Goal: Task Accomplishment & Management: Manage account settings

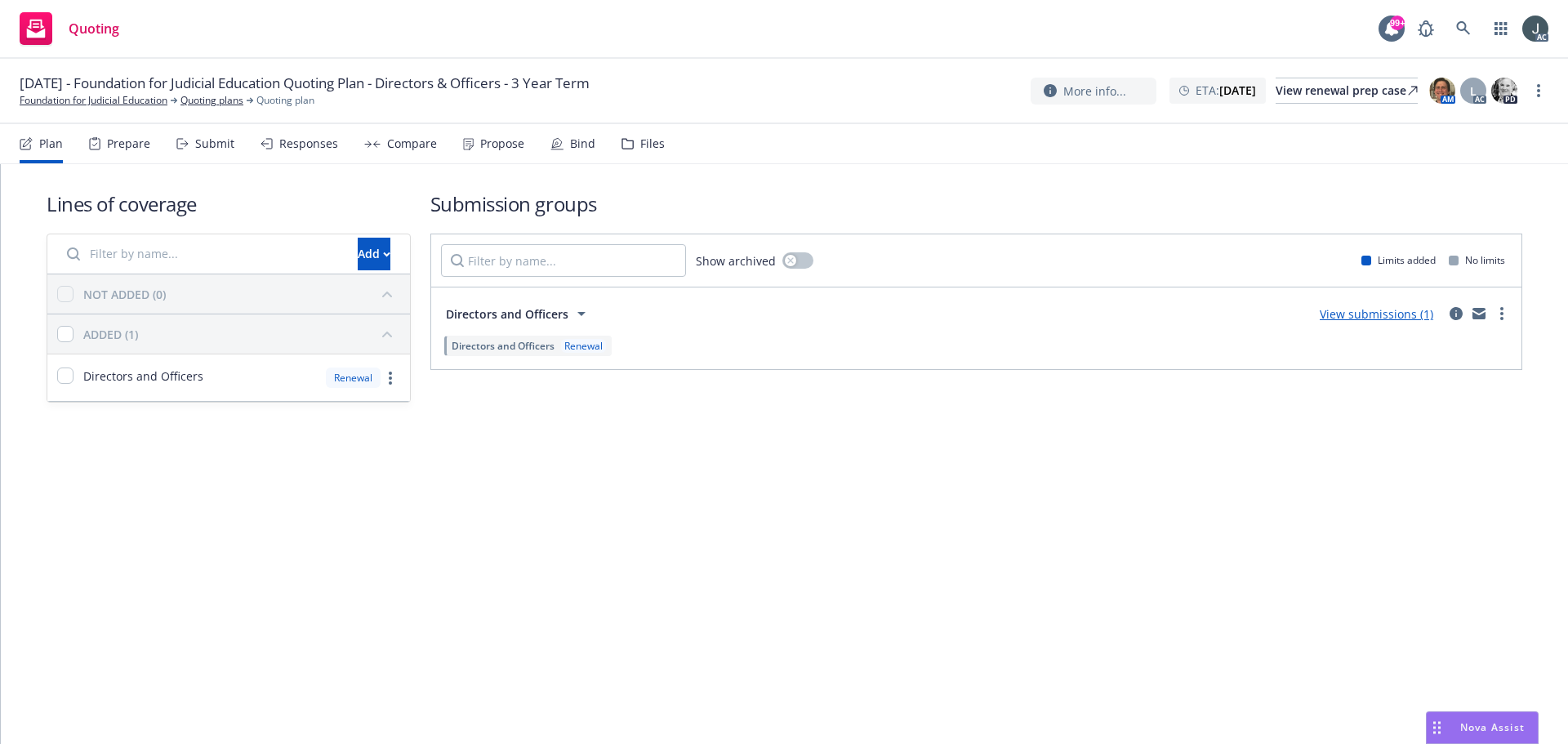
drag, startPoint x: 127, startPoint y: 145, endPoint x: 145, endPoint y: 147, distance: 18.1
click at [127, 145] on div "Prepare" at bounding box center [128, 144] width 43 height 13
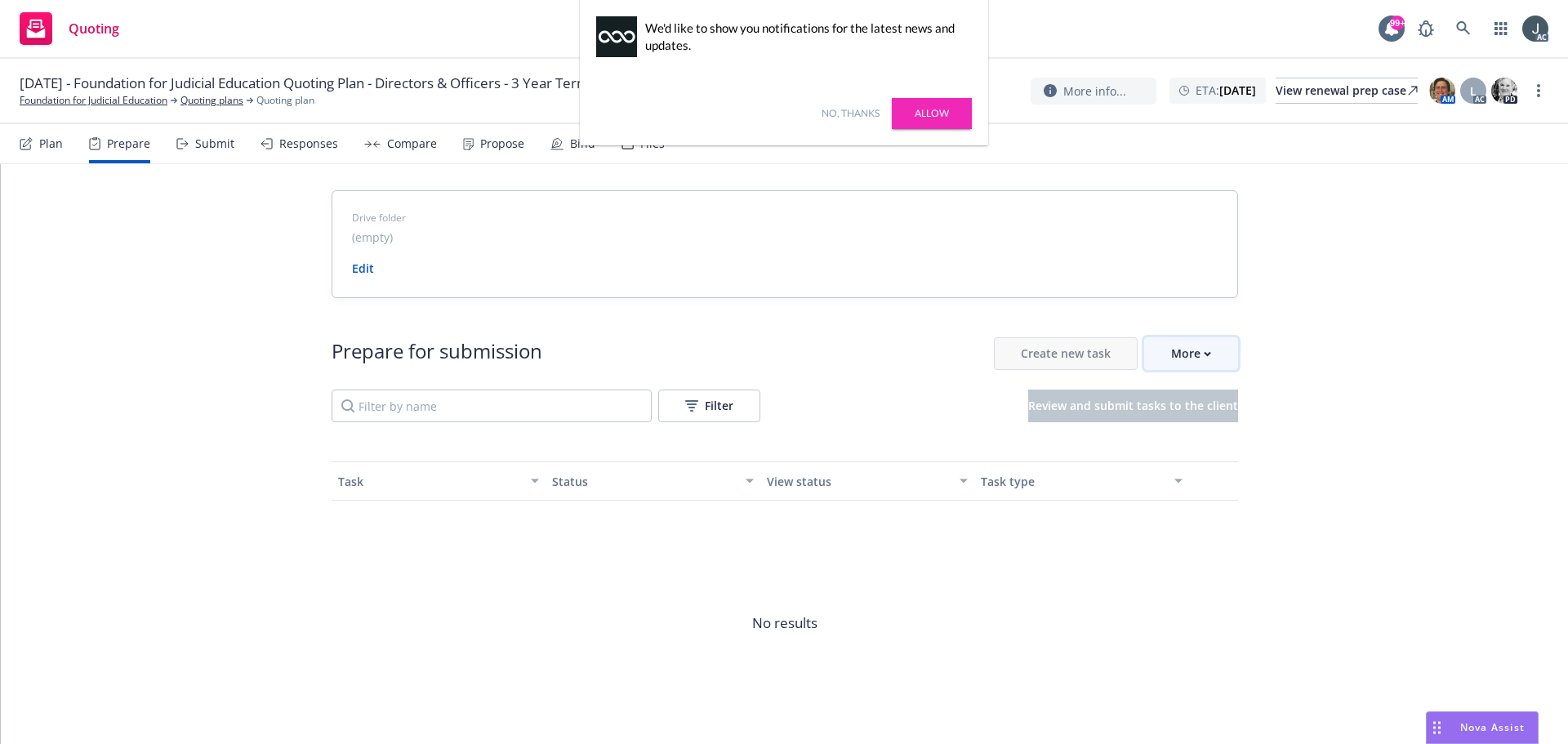
click at [1185, 348] on div "More" at bounding box center [1191, 353] width 40 height 31
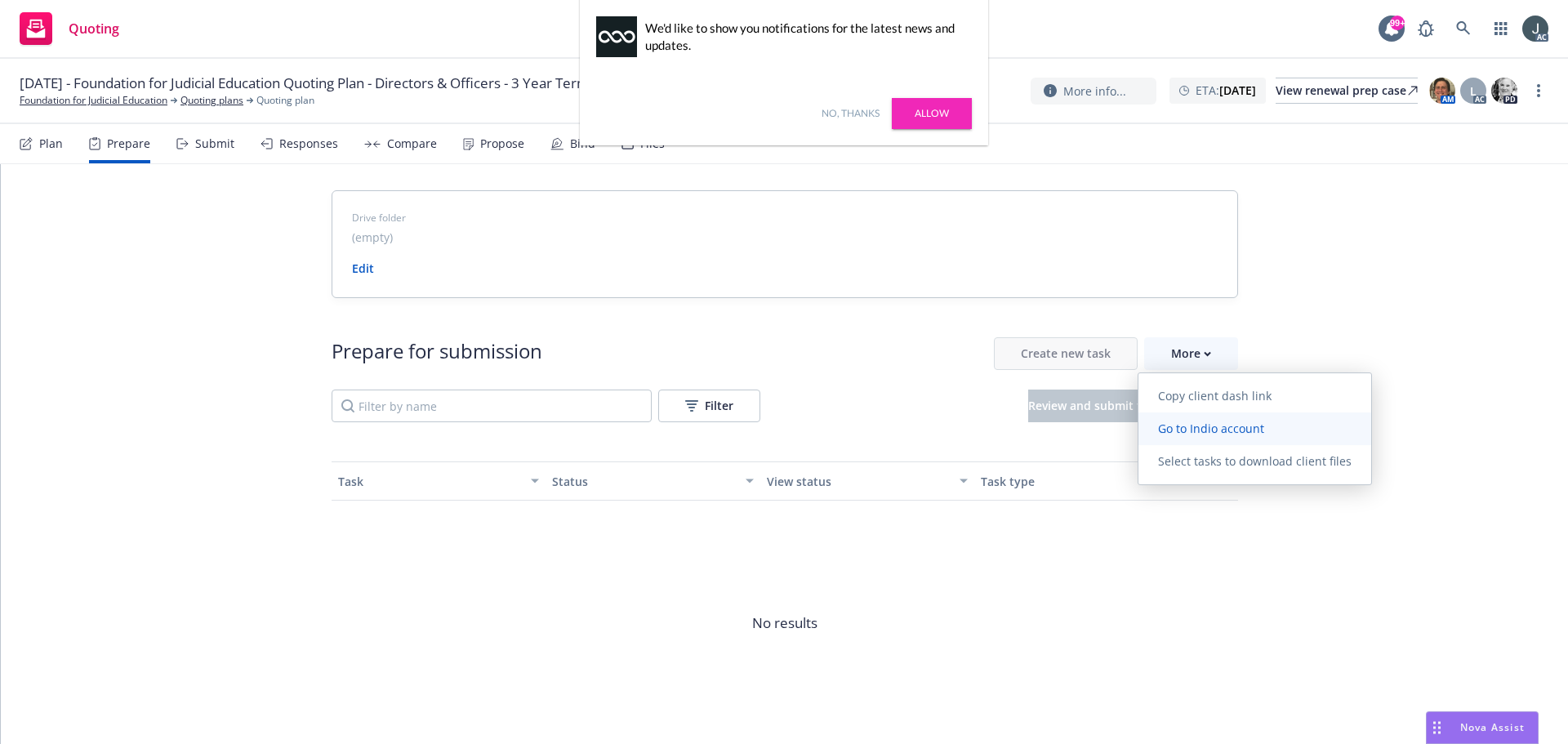
click at [1213, 431] on span "Go to Indio account" at bounding box center [1211, 428] width 145 height 15
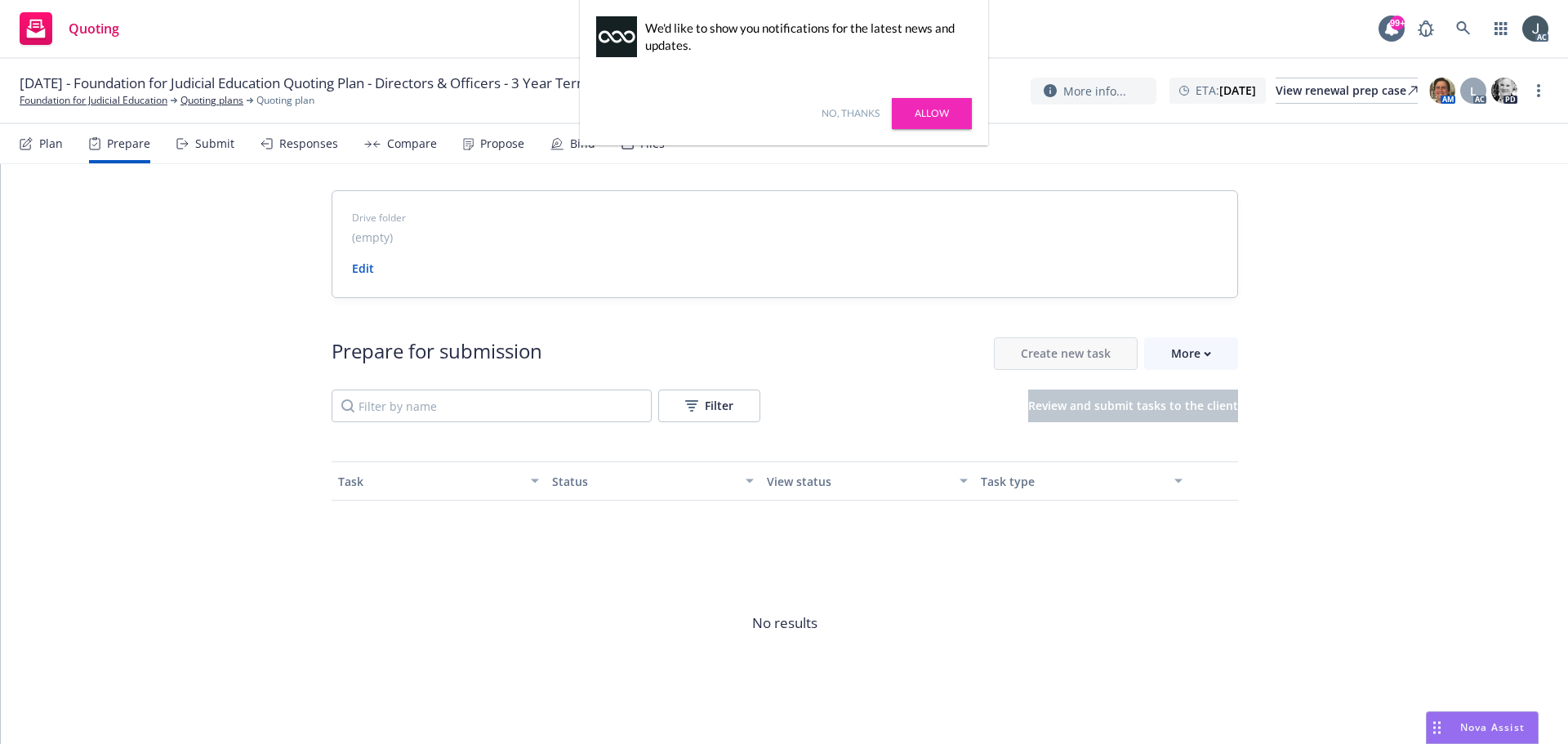
click at [855, 102] on div "No, thanks Allow" at bounding box center [784, 114] width 408 height 64
click at [856, 120] on link "No, thanks" at bounding box center [850, 113] width 58 height 14
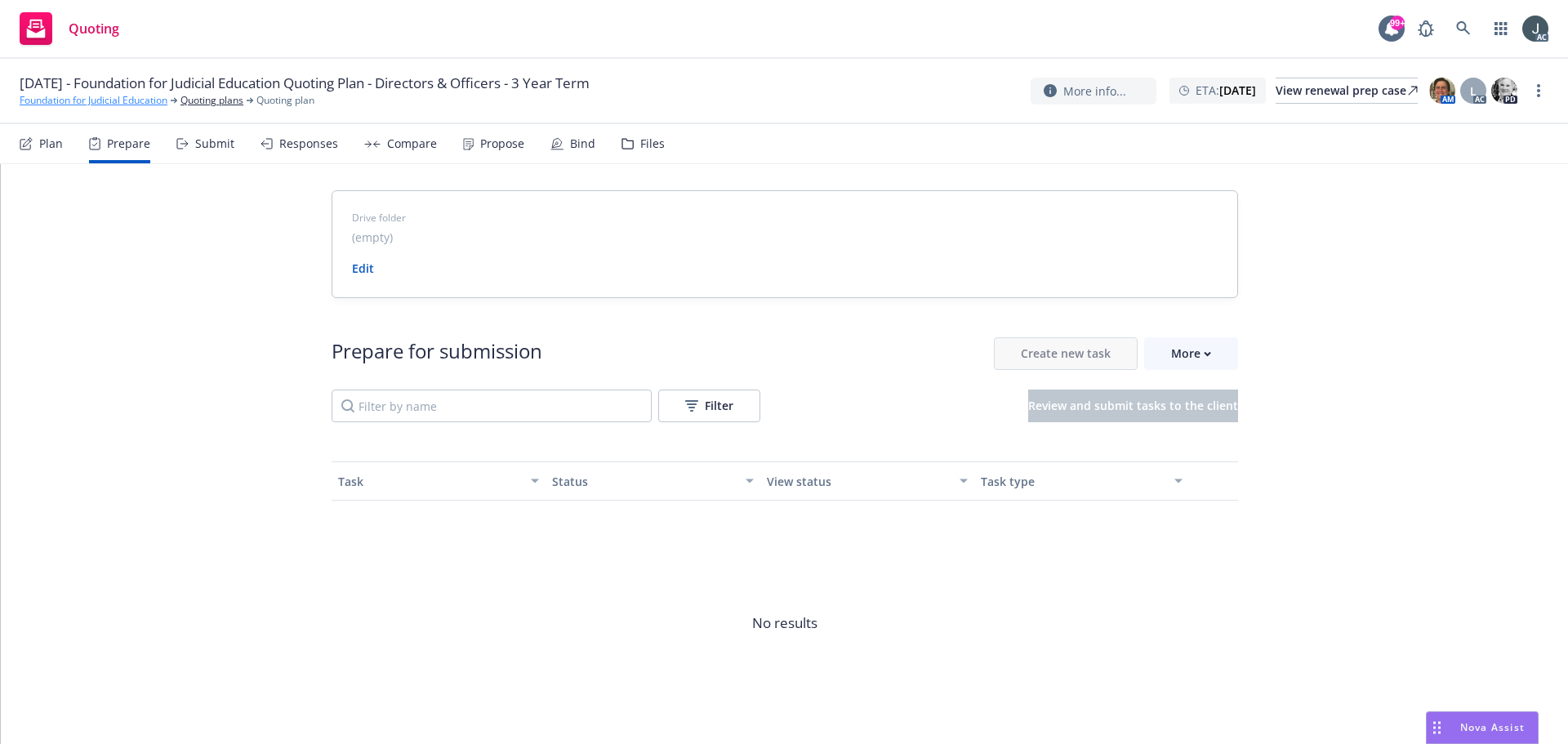
click at [167, 94] on link "Foundation for Judicial Education" at bounding box center [93, 100] width 148 height 14
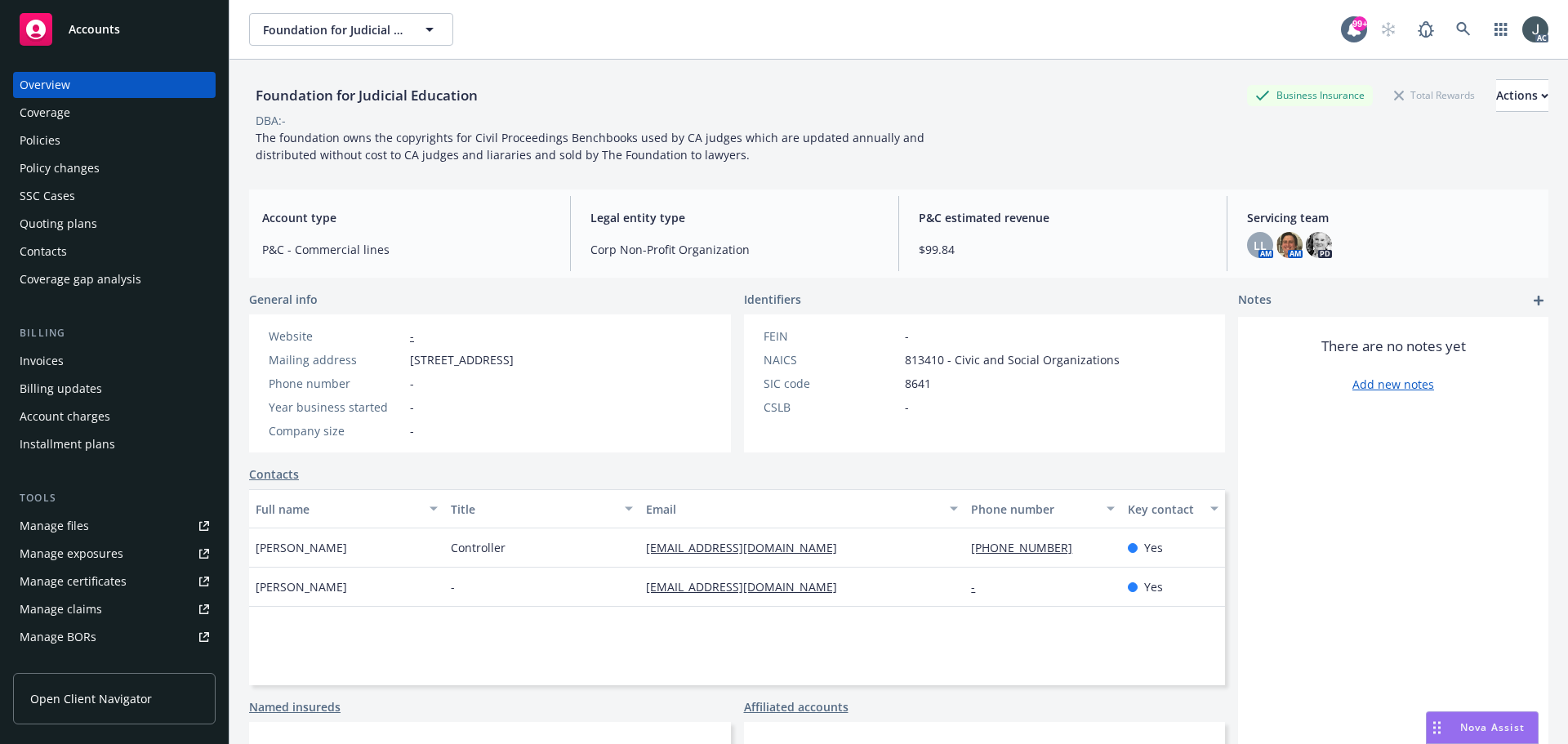
click at [61, 150] on div "Policies" at bounding box center [114, 140] width 190 height 26
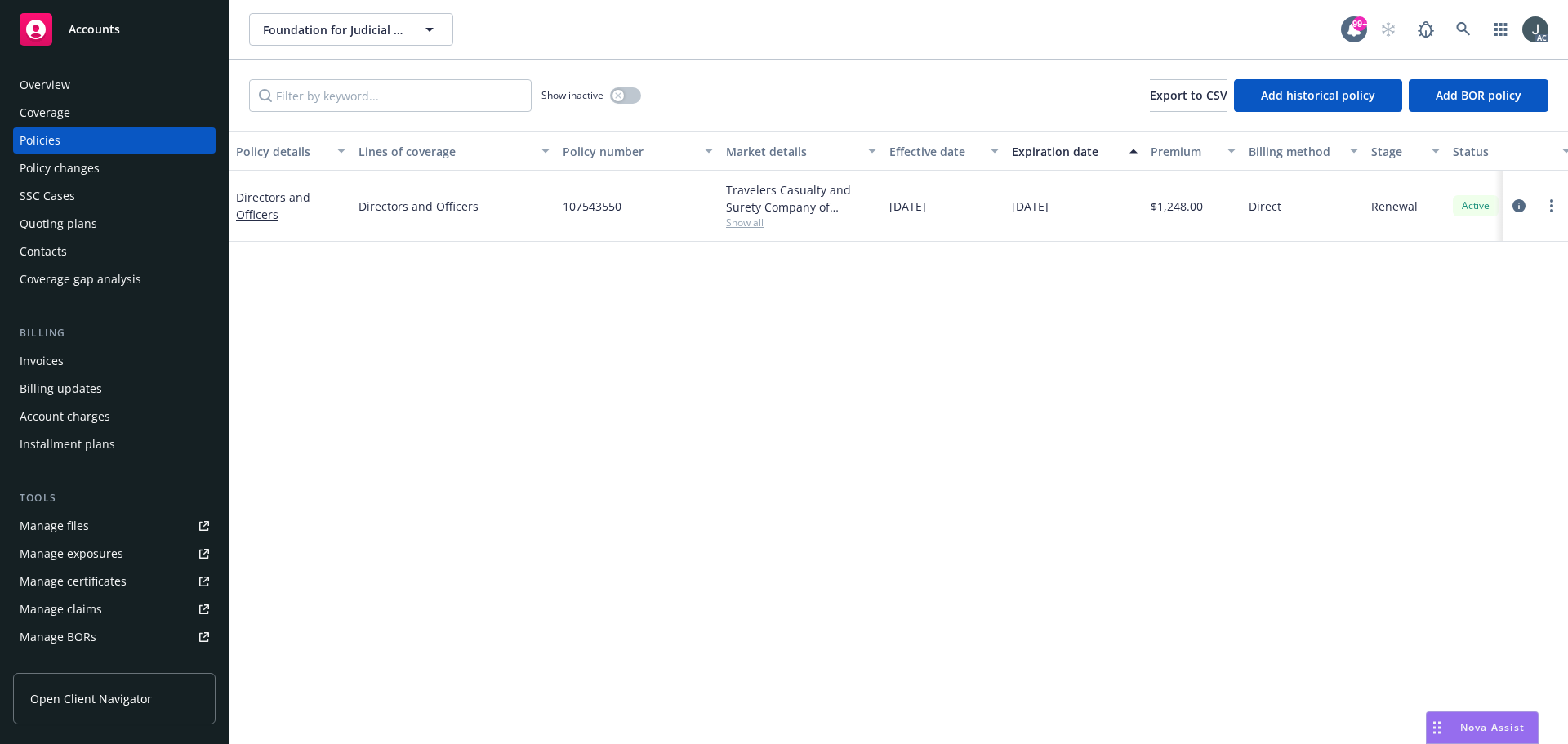
click at [77, 84] on div "Overview" at bounding box center [114, 84] width 190 height 26
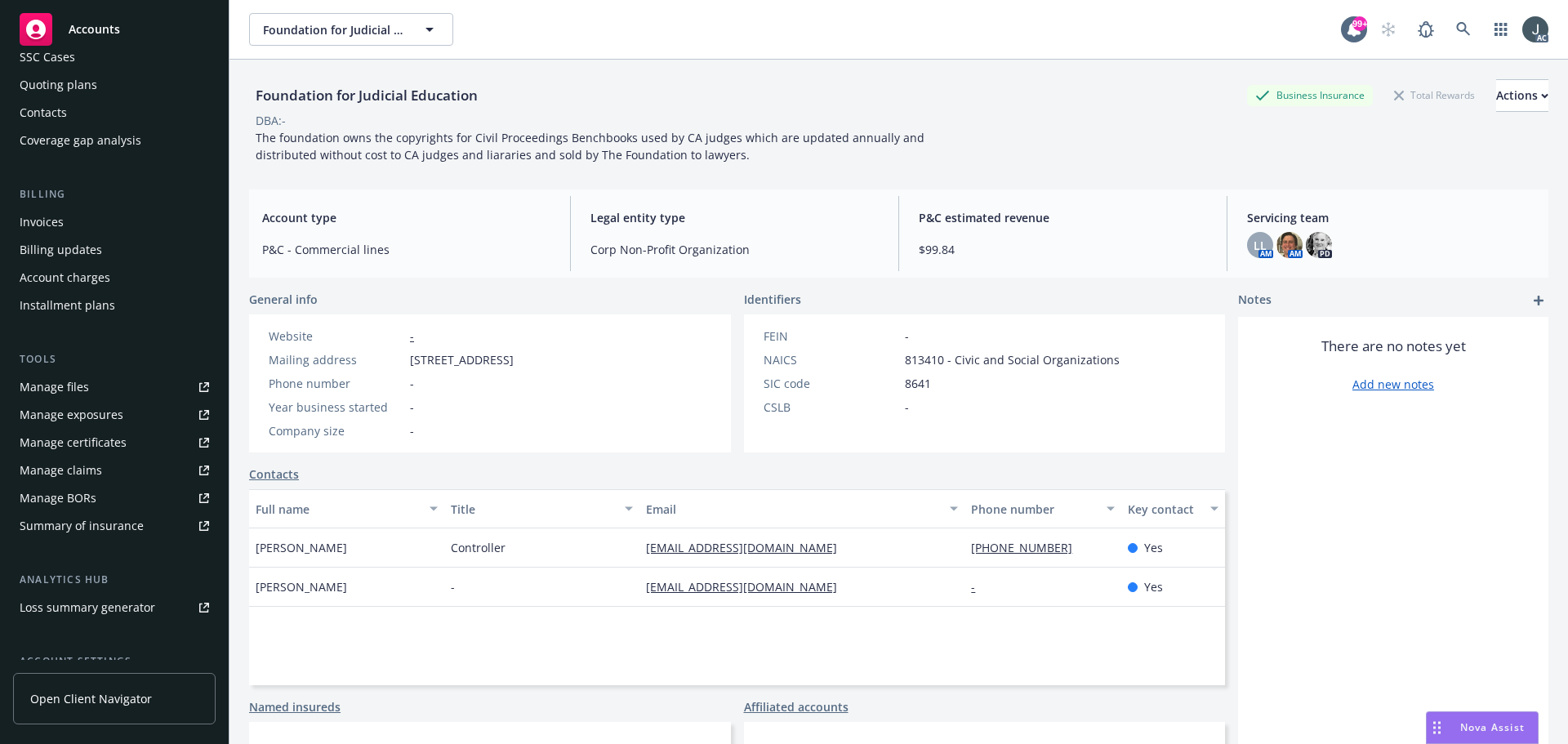
scroll to position [293, 0]
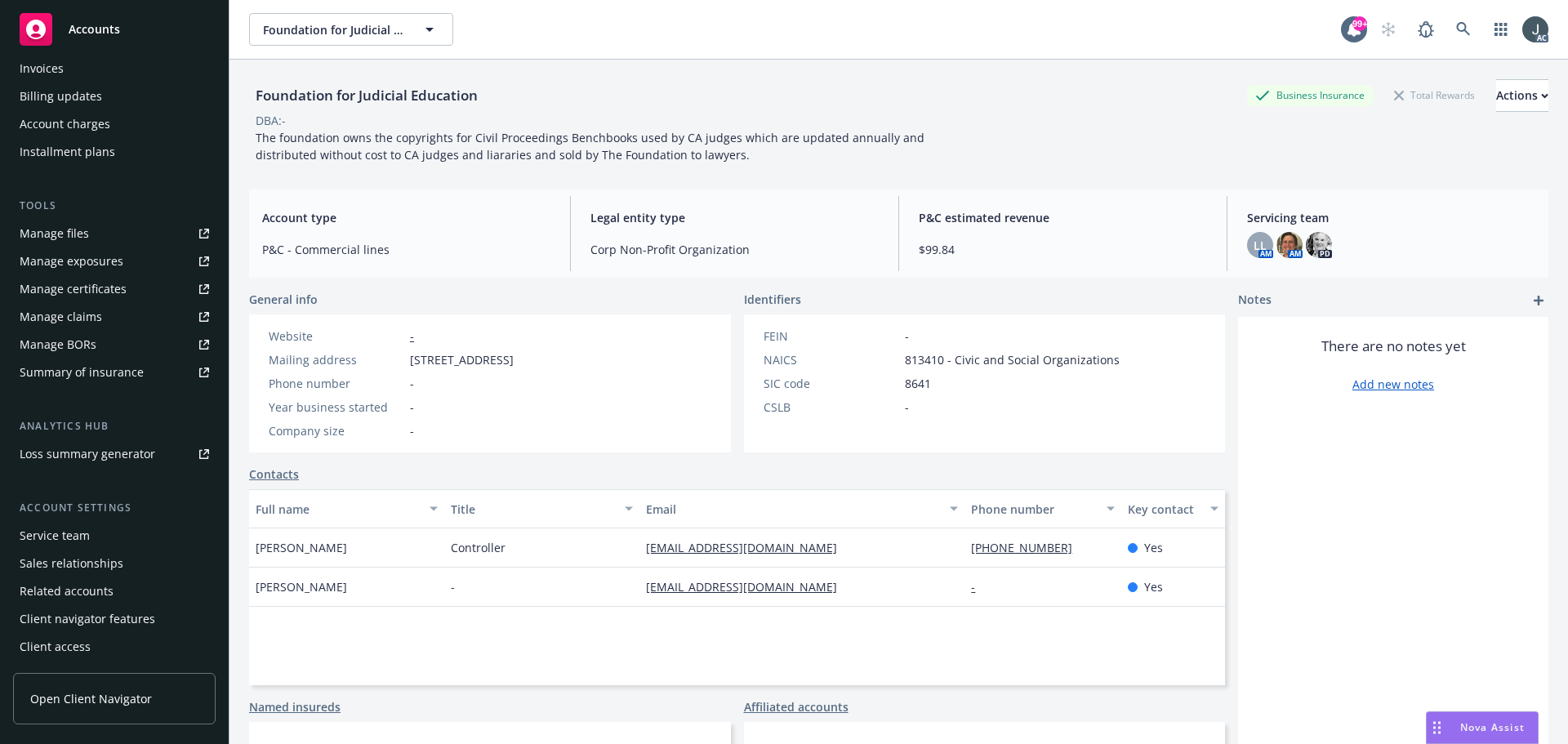
click at [49, 534] on div "Service team" at bounding box center [55, 535] width 71 height 26
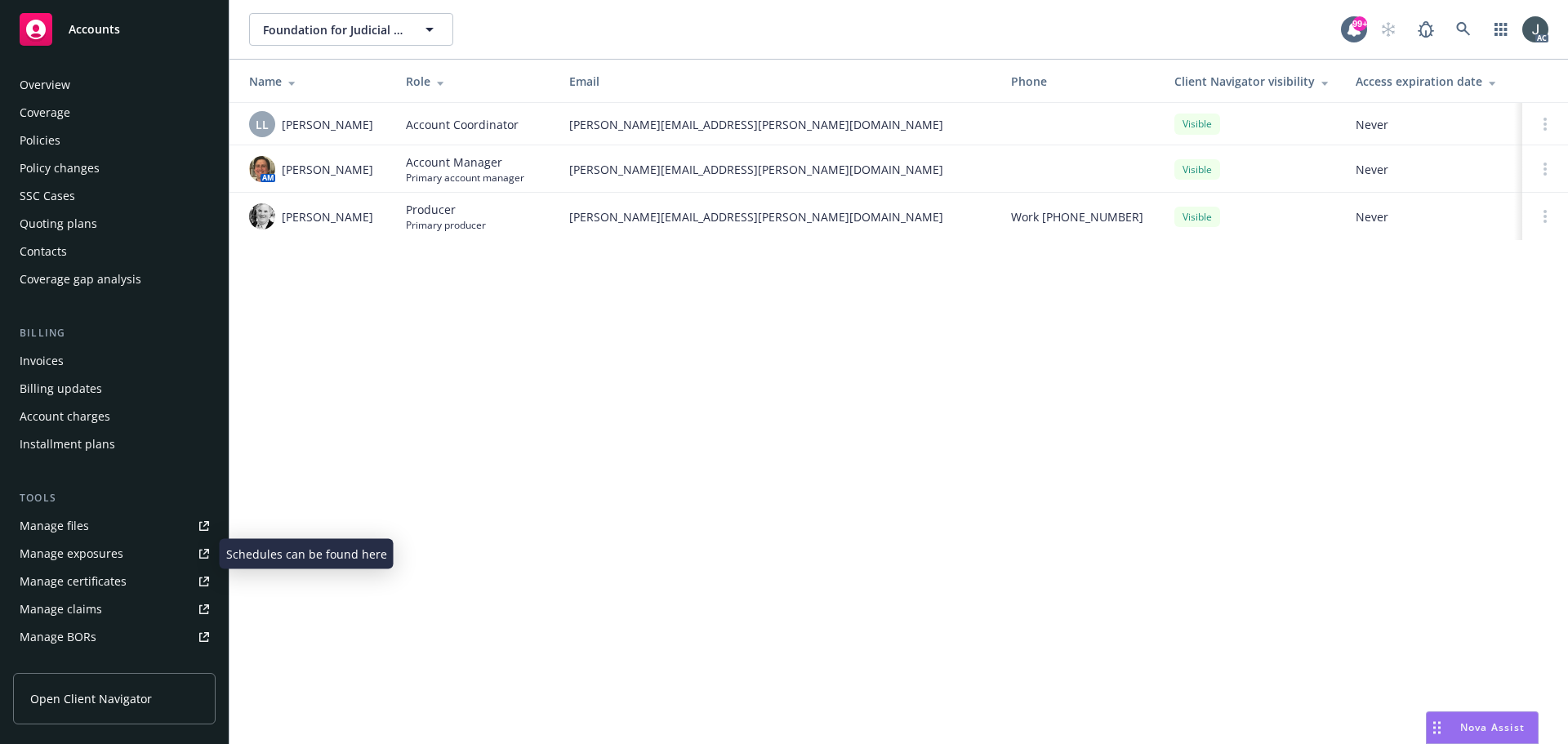
click at [68, 146] on div "Policies" at bounding box center [114, 140] width 190 height 26
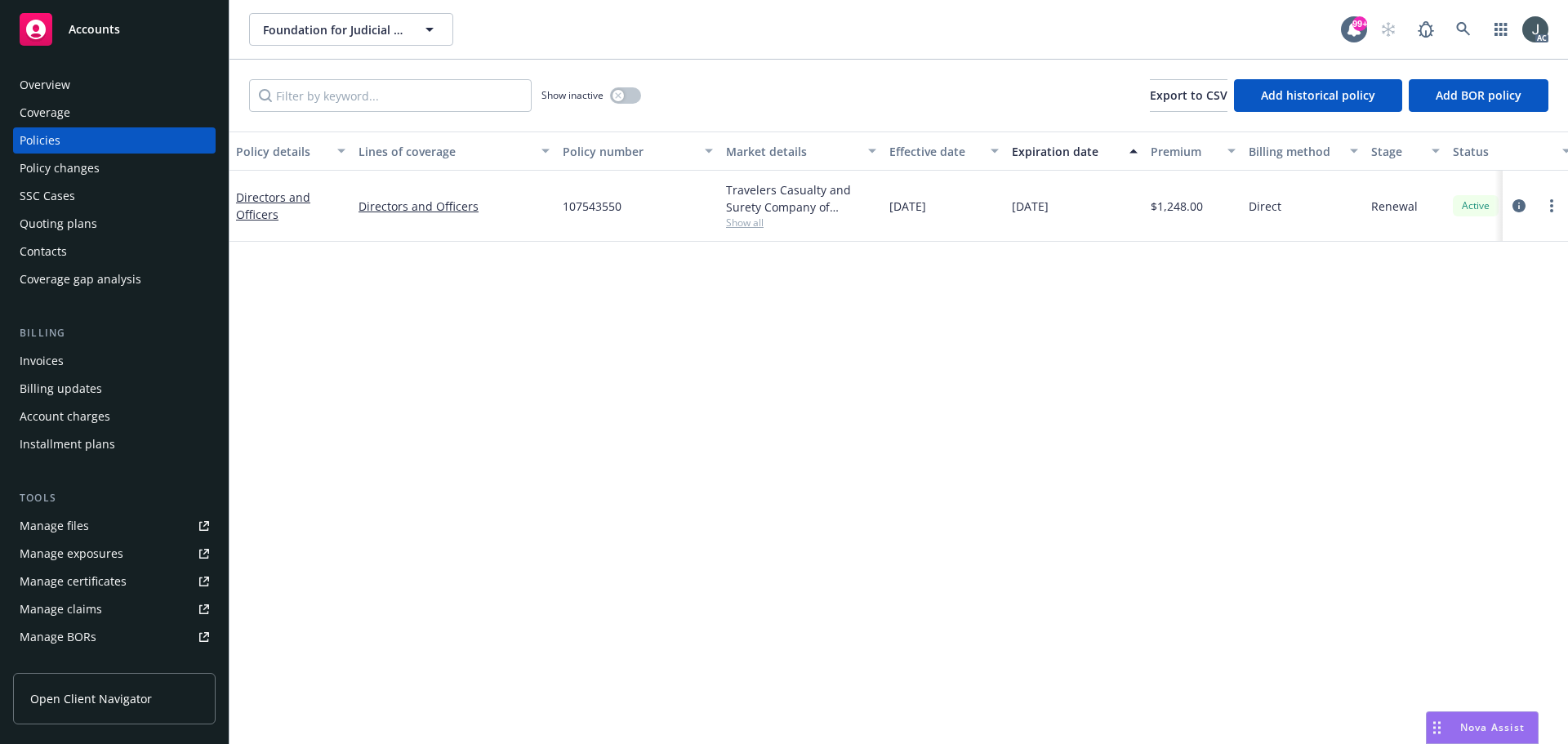
drag, startPoint x: 1519, startPoint y: 206, endPoint x: 1555, endPoint y: 192, distance: 38.6
click at [1519, 206] on icon "circleInformation" at bounding box center [1519, 206] width 13 height 13
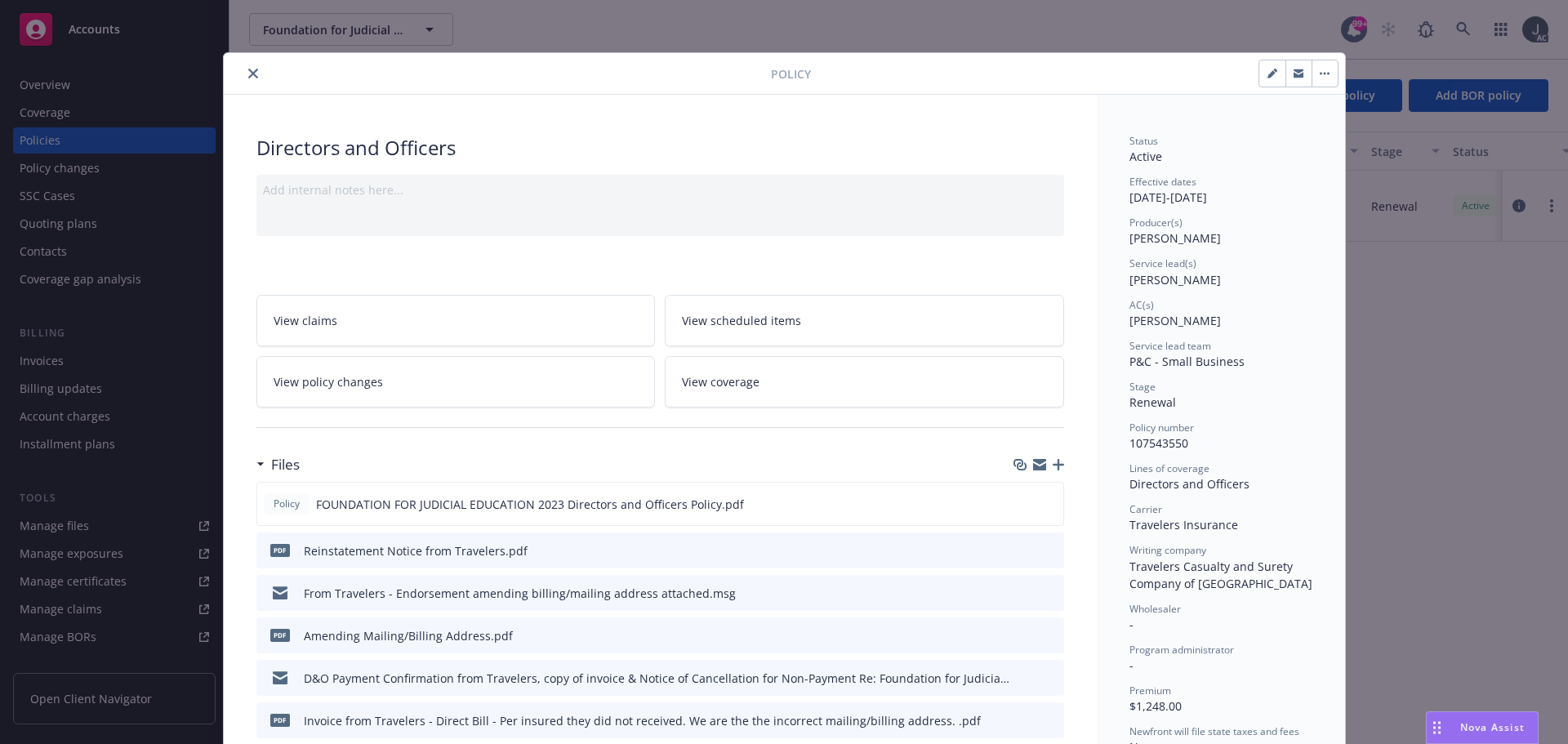
drag, startPoint x: 1041, startPoint y: 503, endPoint x: 943, endPoint y: 397, distance: 144.4
click at [1041, 503] on icon "preview file" at bounding box center [1047, 503] width 14 height 11
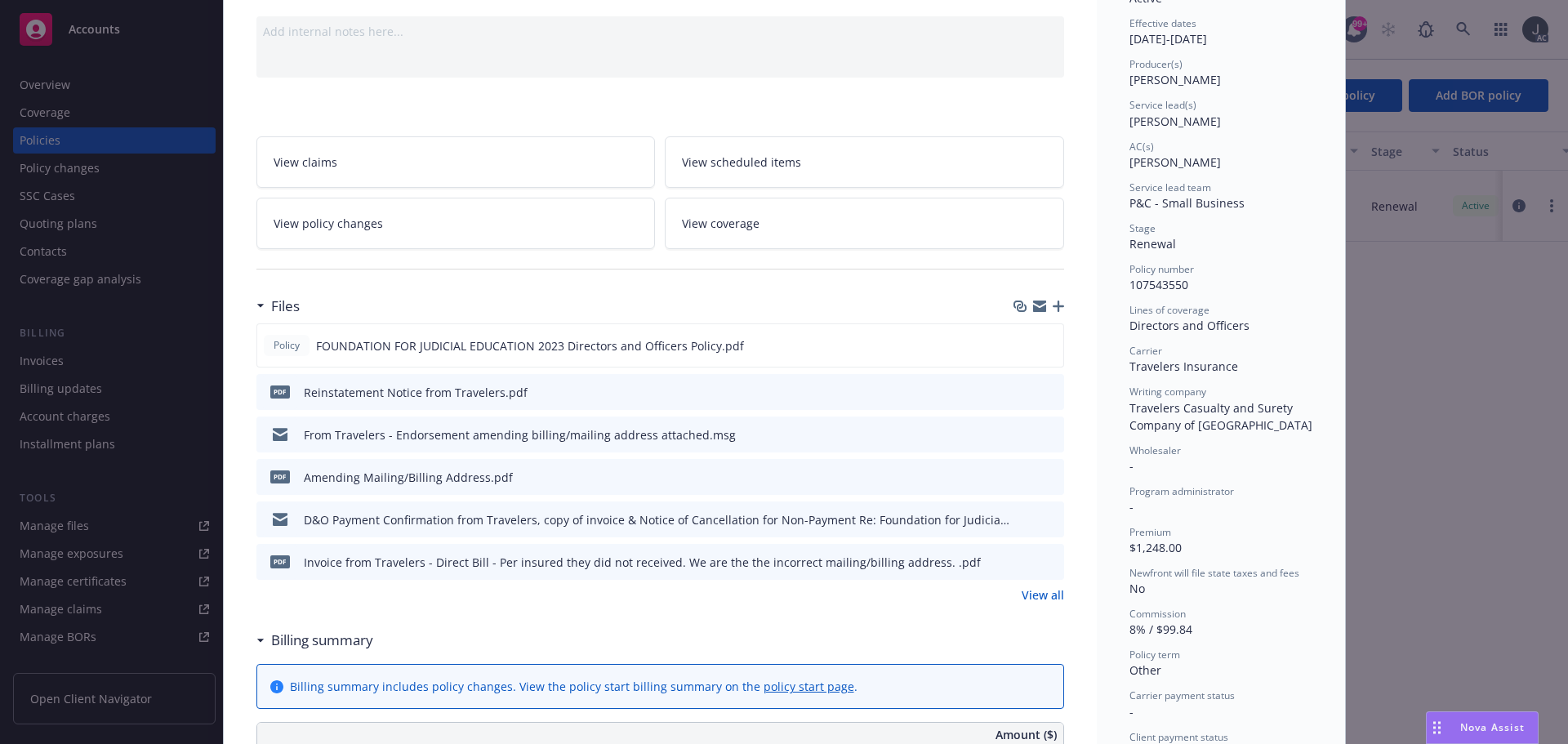
scroll to position [163, 0]
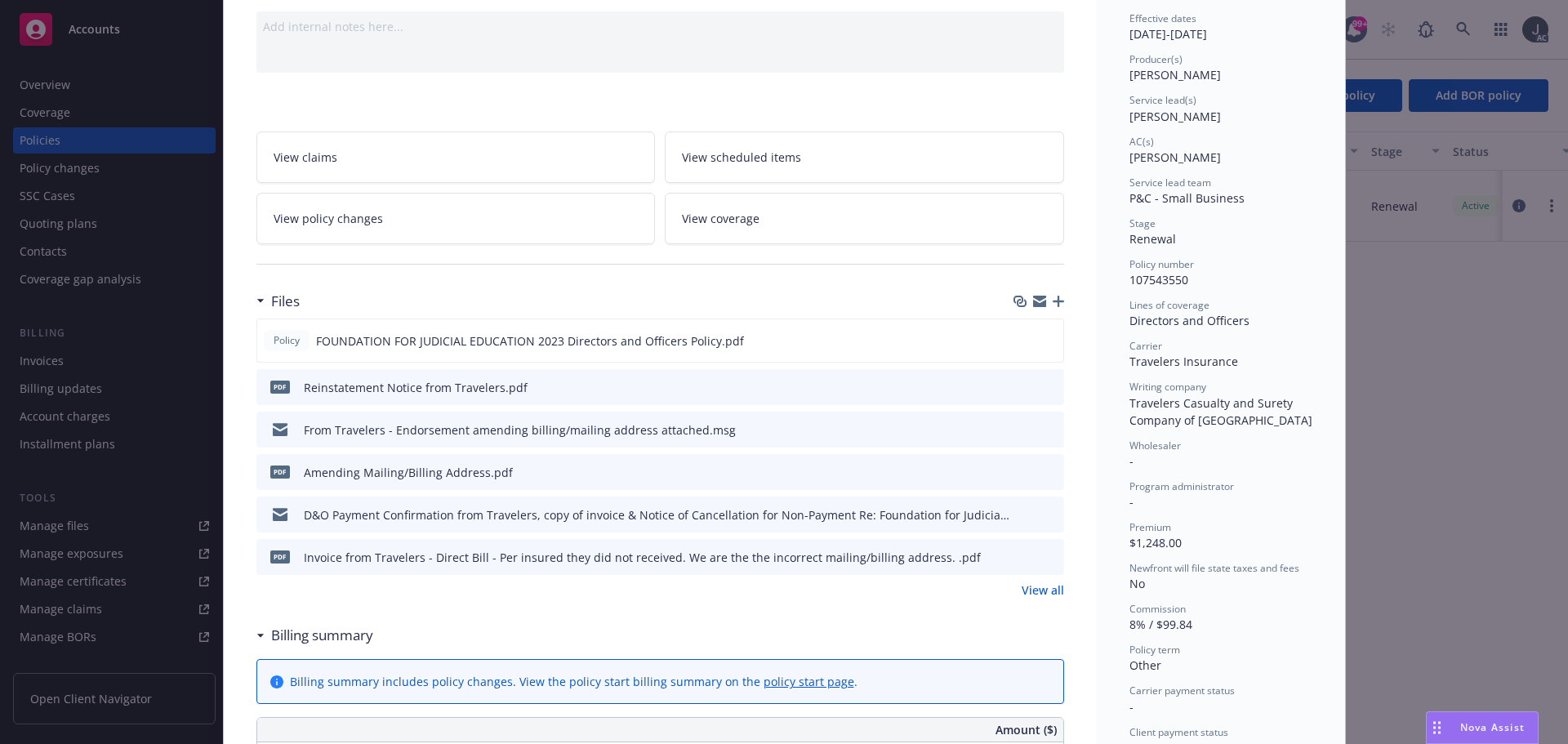
drag, startPoint x: 1033, startPoint y: 588, endPoint x: 1323, endPoint y: 514, distance: 299.3
click at [1033, 588] on link "View all" at bounding box center [1042, 590] width 43 height 17
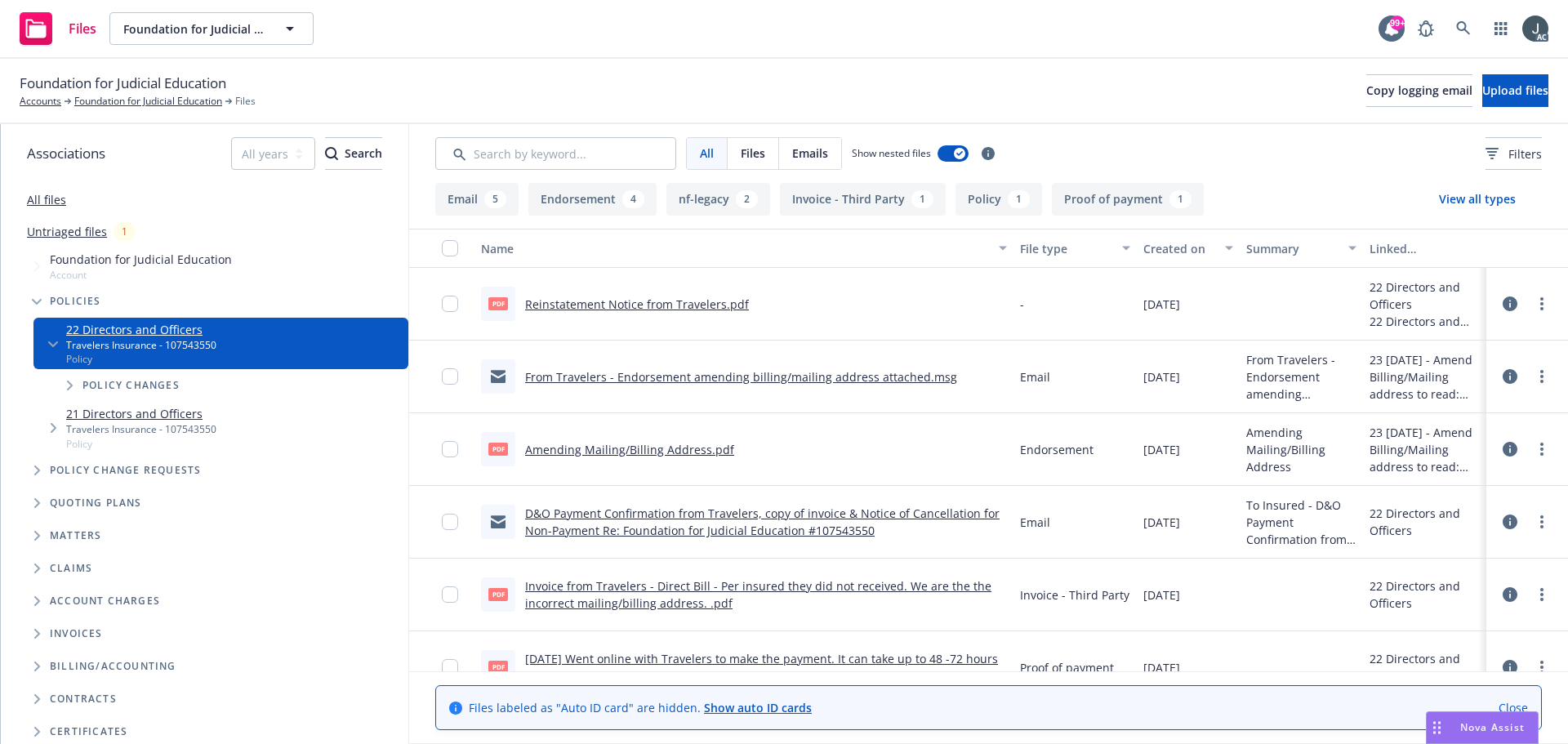
click at [645, 445] on link "Amending Mailing/Billing Address.pdf" at bounding box center [629, 449] width 209 height 15
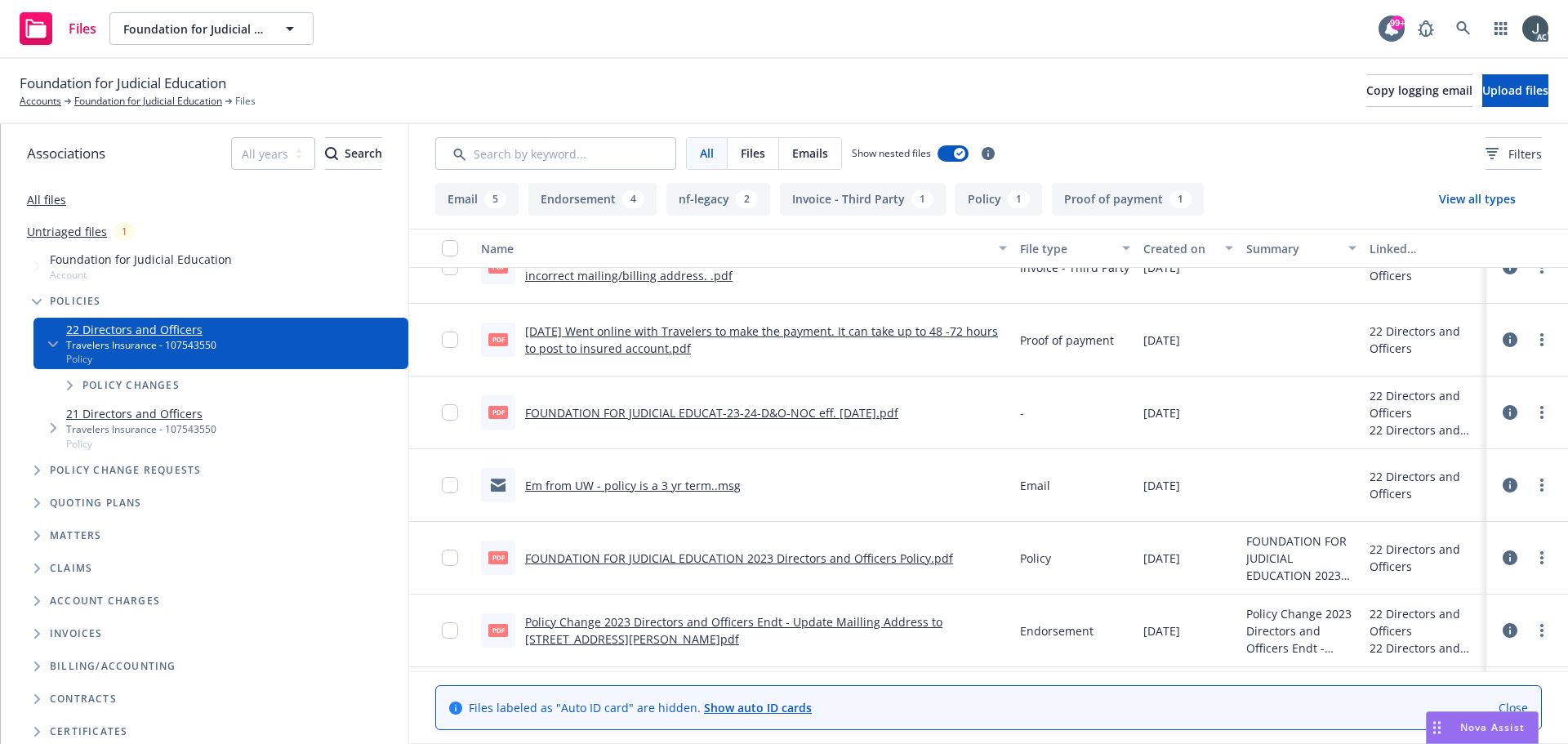
scroll to position [326, 0]
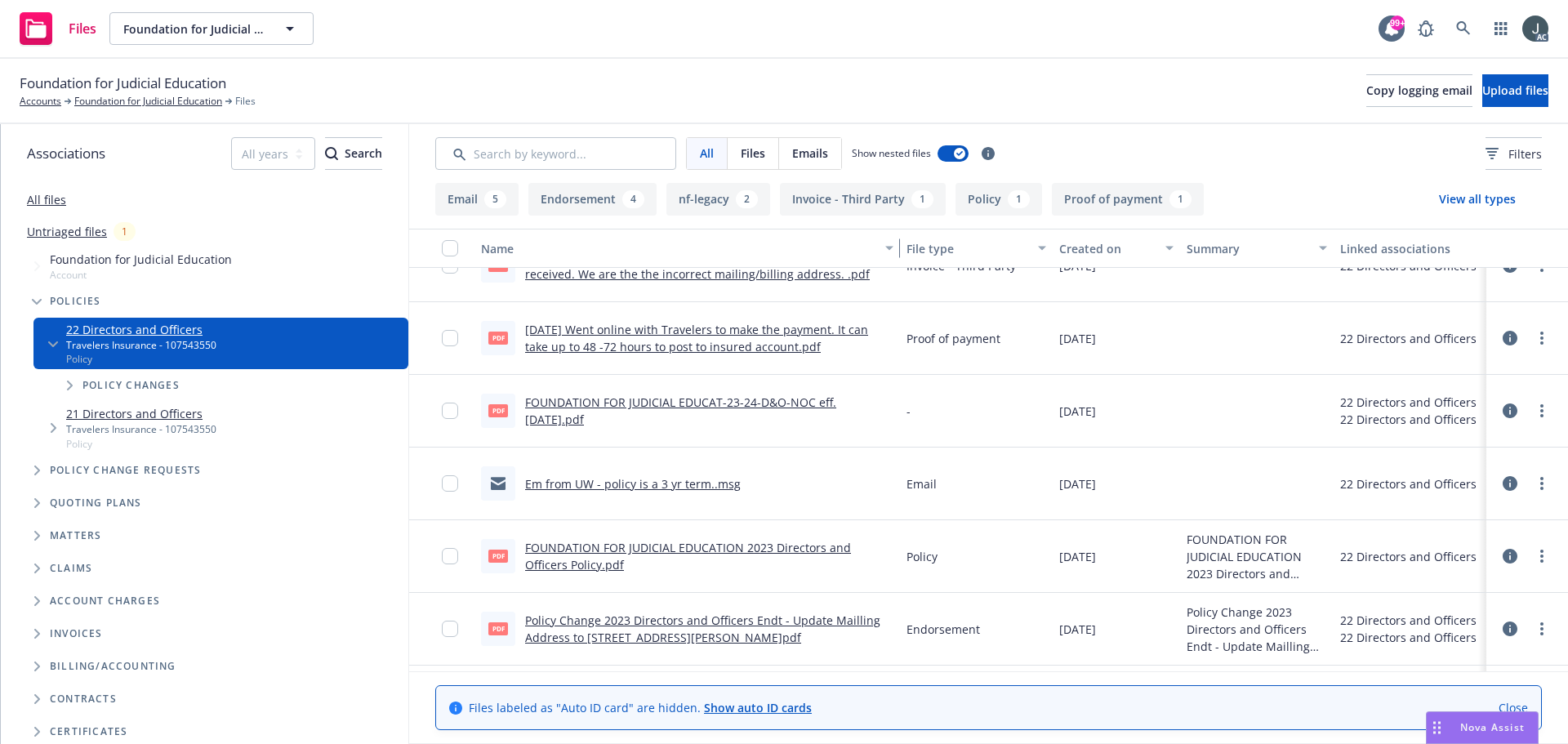
drag, startPoint x: 1001, startPoint y: 245, endPoint x: 805, endPoint y: 251, distance: 196.1
click at [805, 251] on button "Name" at bounding box center [687, 248] width 425 height 39
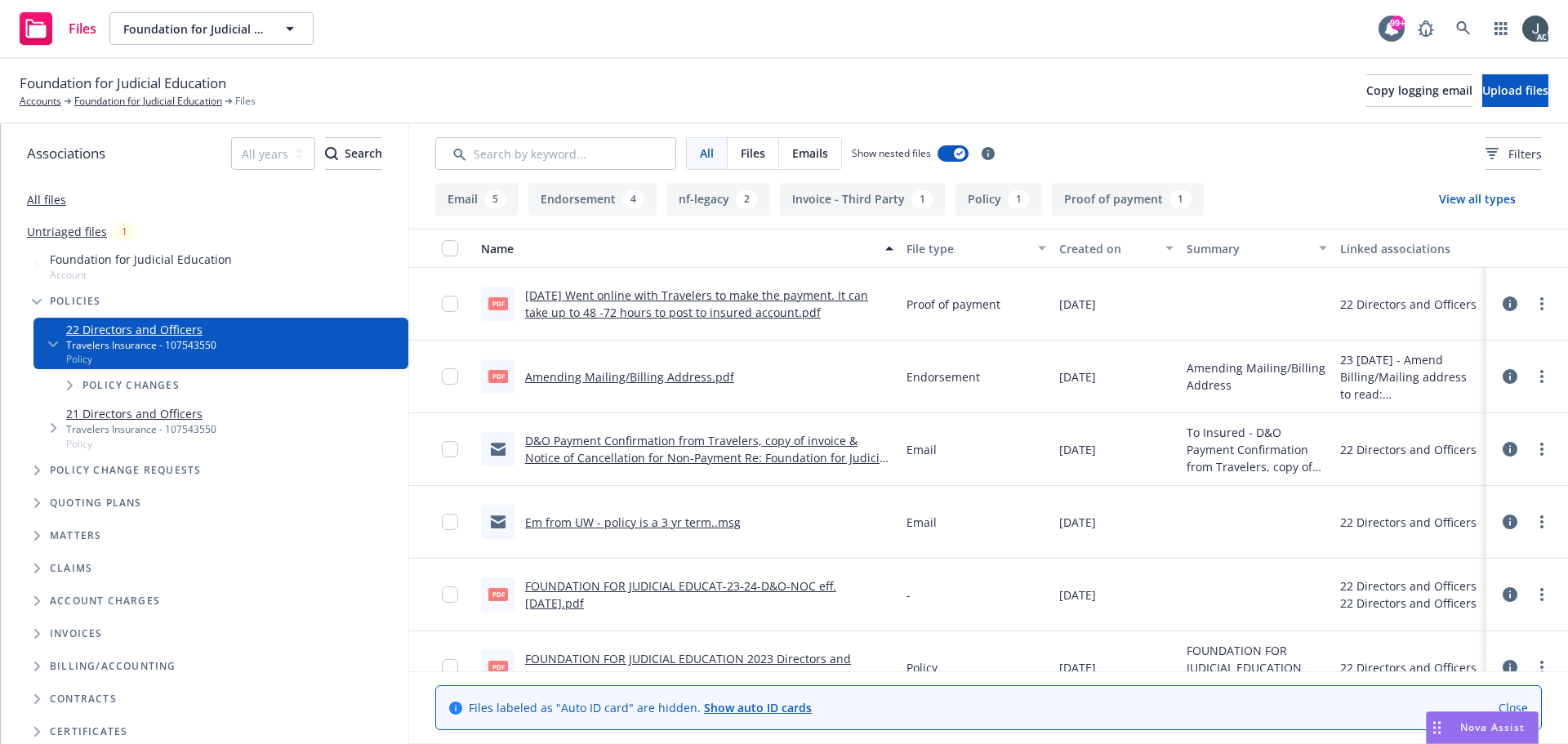
scroll to position [408, 0]
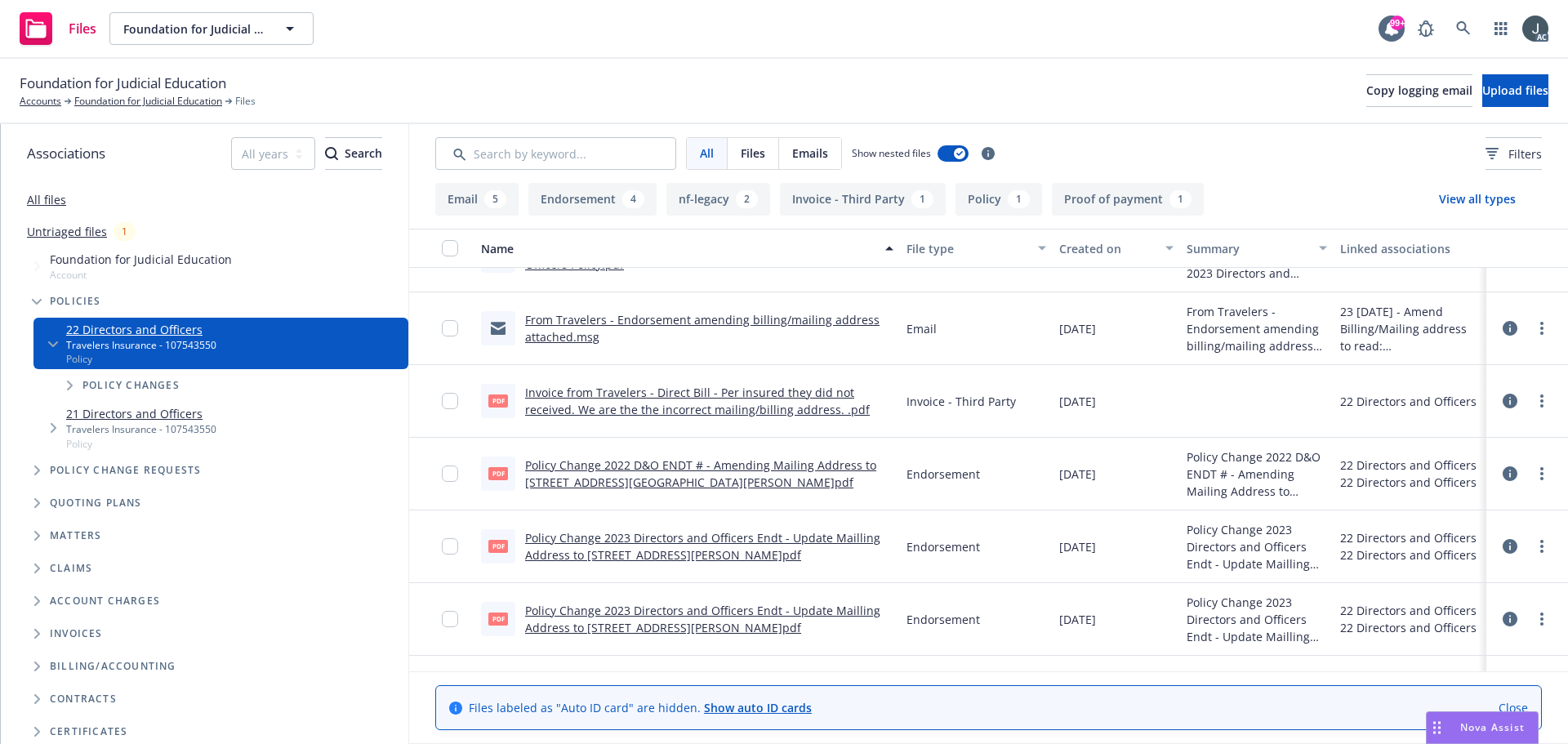
click at [741, 465] on link "Policy Change 2022 D&O ENDT # - Amending Mailing Address to 405 HOWARD ST., 2ND…" at bounding box center [701, 473] width 351 height 32
click at [815, 471] on link "Policy Change 2022 D&O ENDT # - Amending Mailing Address to 405 HOWARD ST., 2ND…" at bounding box center [701, 473] width 351 height 32
click at [776, 542] on link "Policy Change 2023 Directors and Officers Endt - Update Mailling Address to 405…" at bounding box center [703, 547] width 355 height 32
click at [804, 620] on link "Policy Change 2023 Directors and Officers Endt - Update Mailling Address to 405…" at bounding box center [703, 619] width 355 height 32
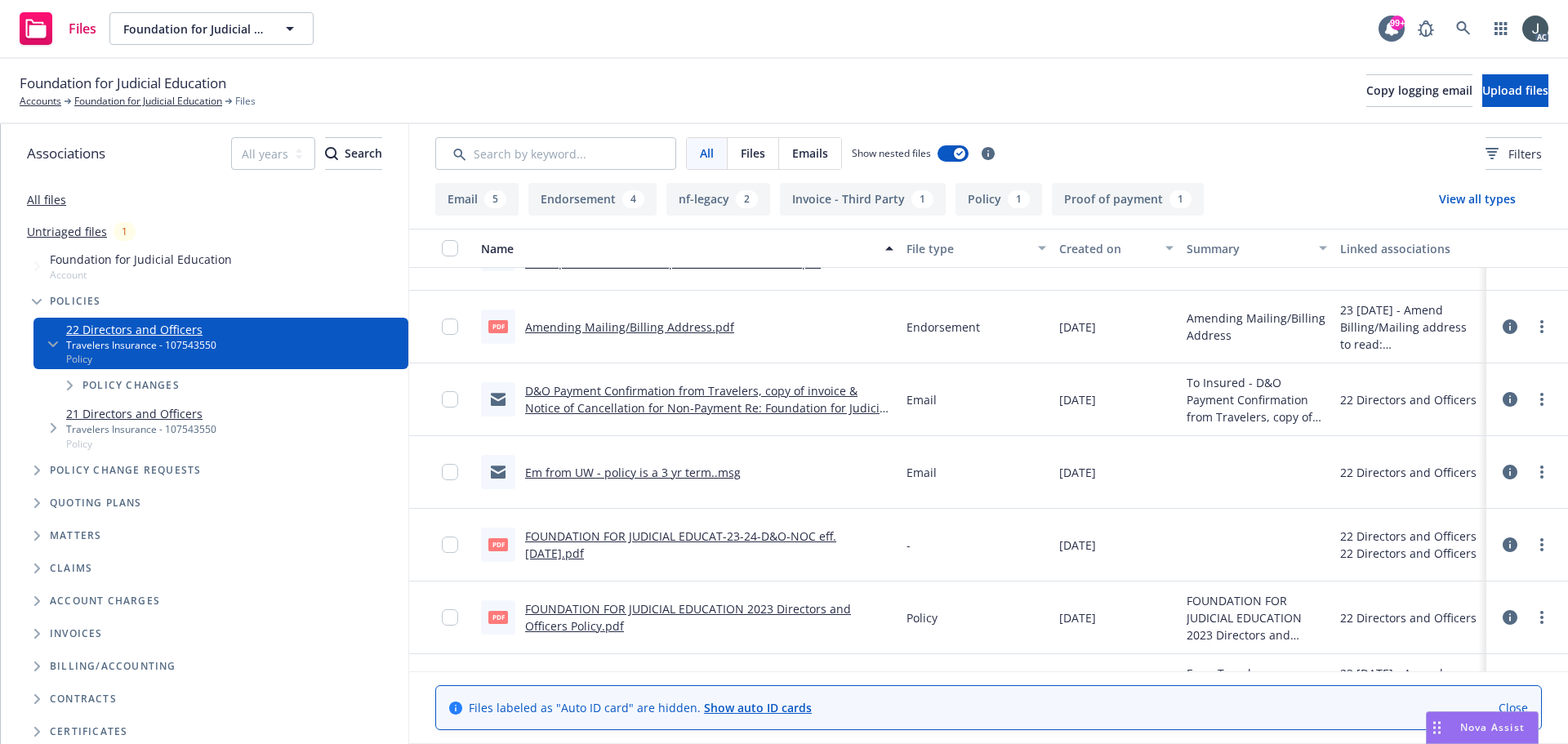
scroll to position [37, 0]
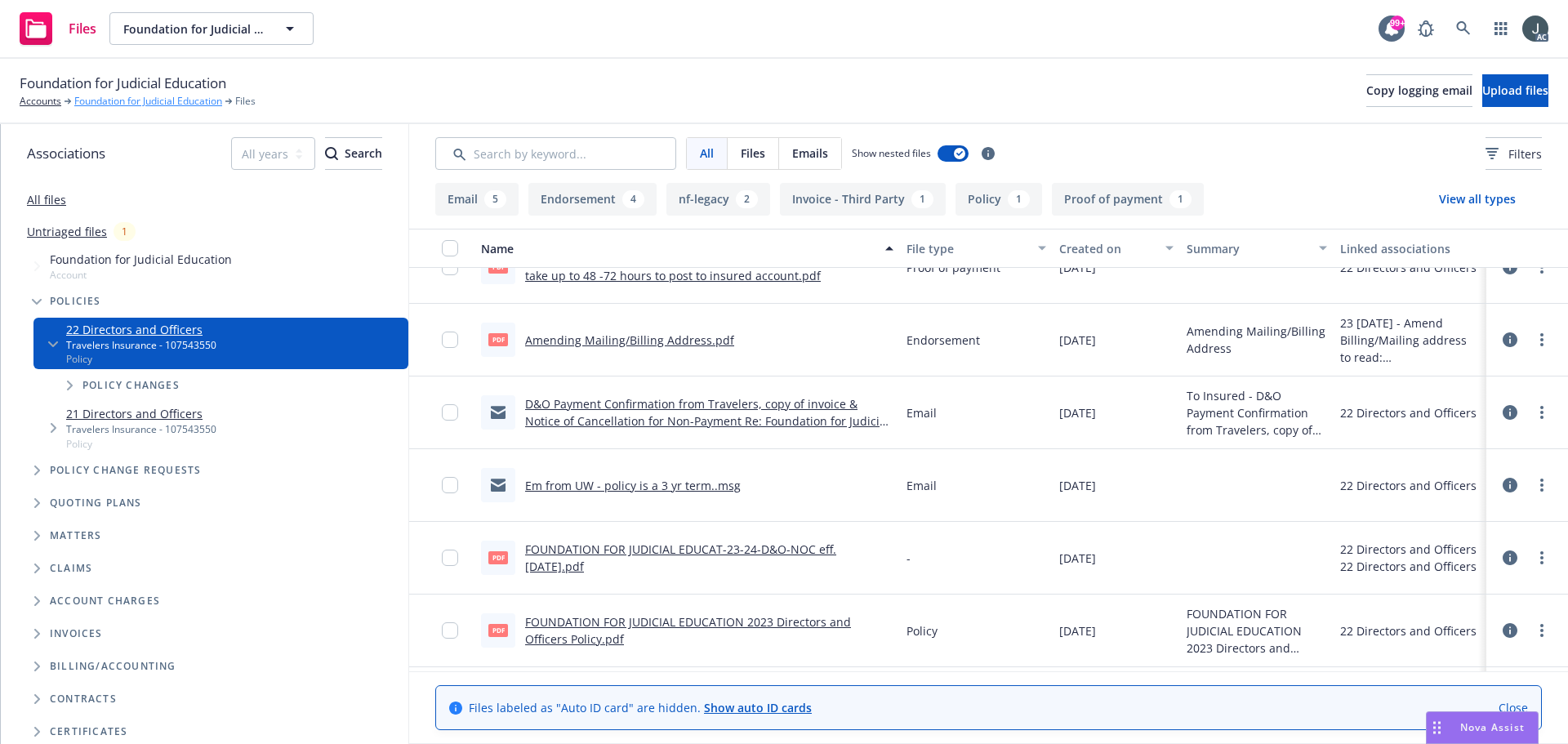
click at [175, 107] on link "Foundation for Judicial Education" at bounding box center [148, 100] width 148 height 14
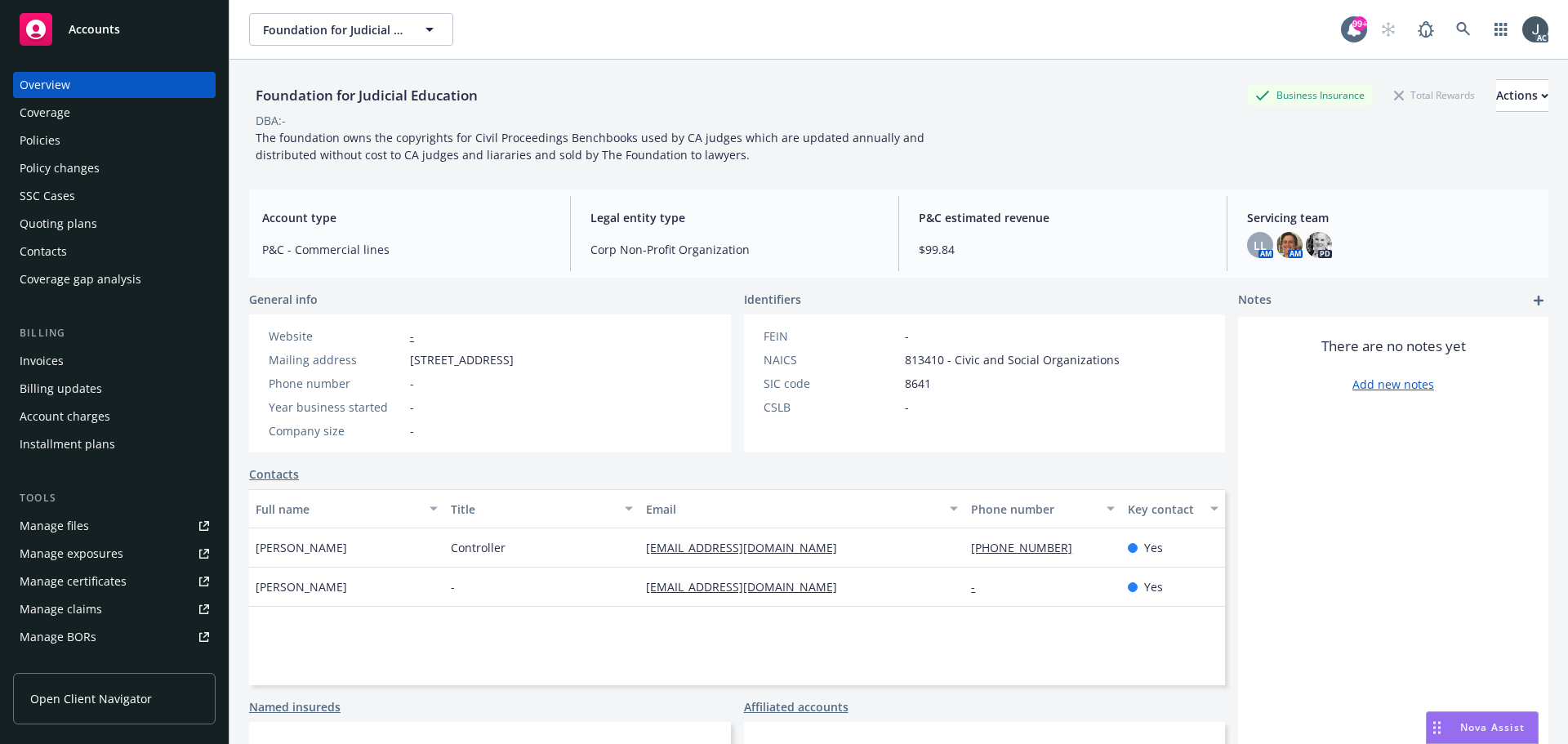
click at [77, 514] on div "Manage files" at bounding box center [54, 526] width 70 height 26
click at [95, 136] on div "Policies" at bounding box center [114, 140] width 190 height 26
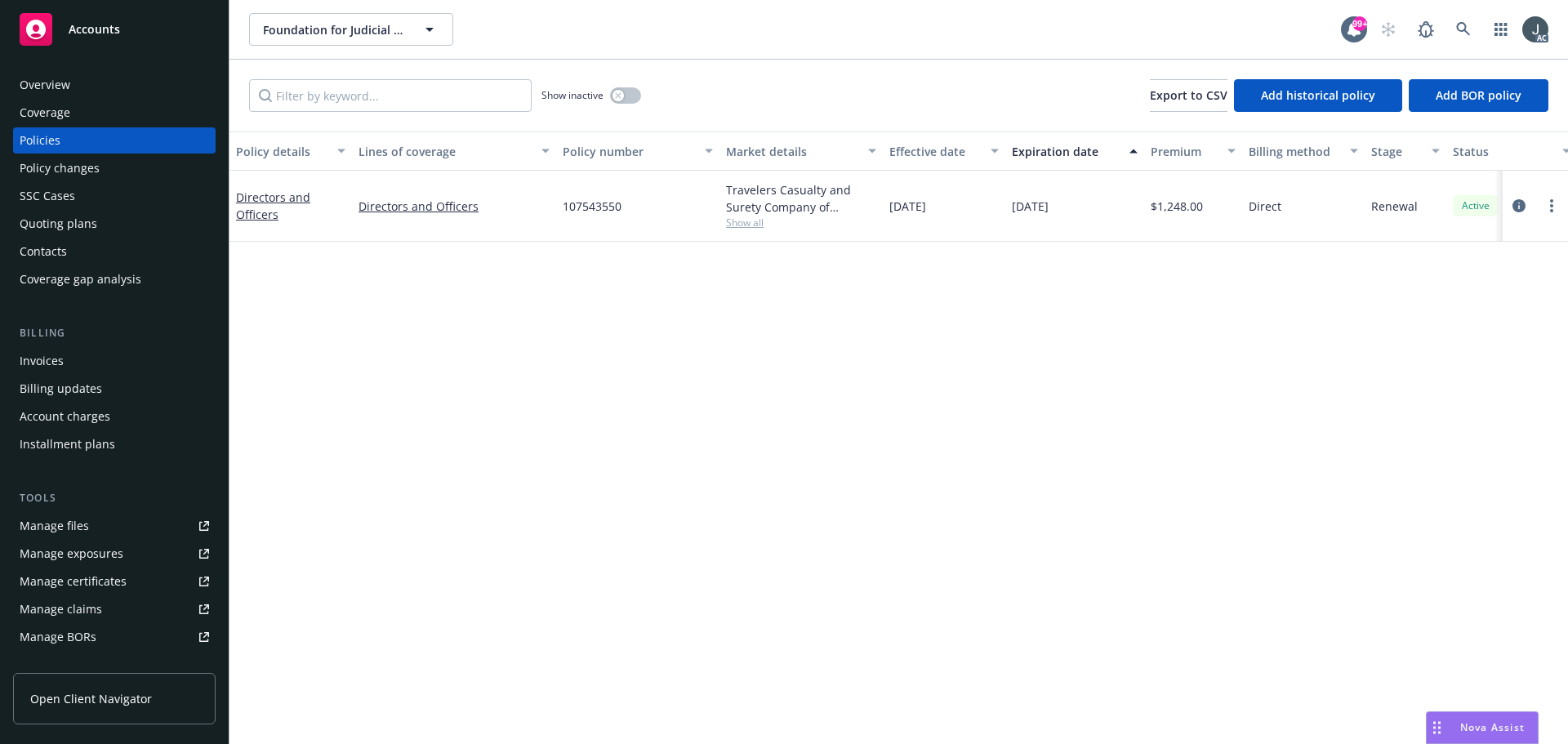
click at [604, 207] on span "107543550" at bounding box center [592, 206] width 59 height 17
copy span "107543550"
click at [68, 77] on div "Overview" at bounding box center [45, 84] width 51 height 26
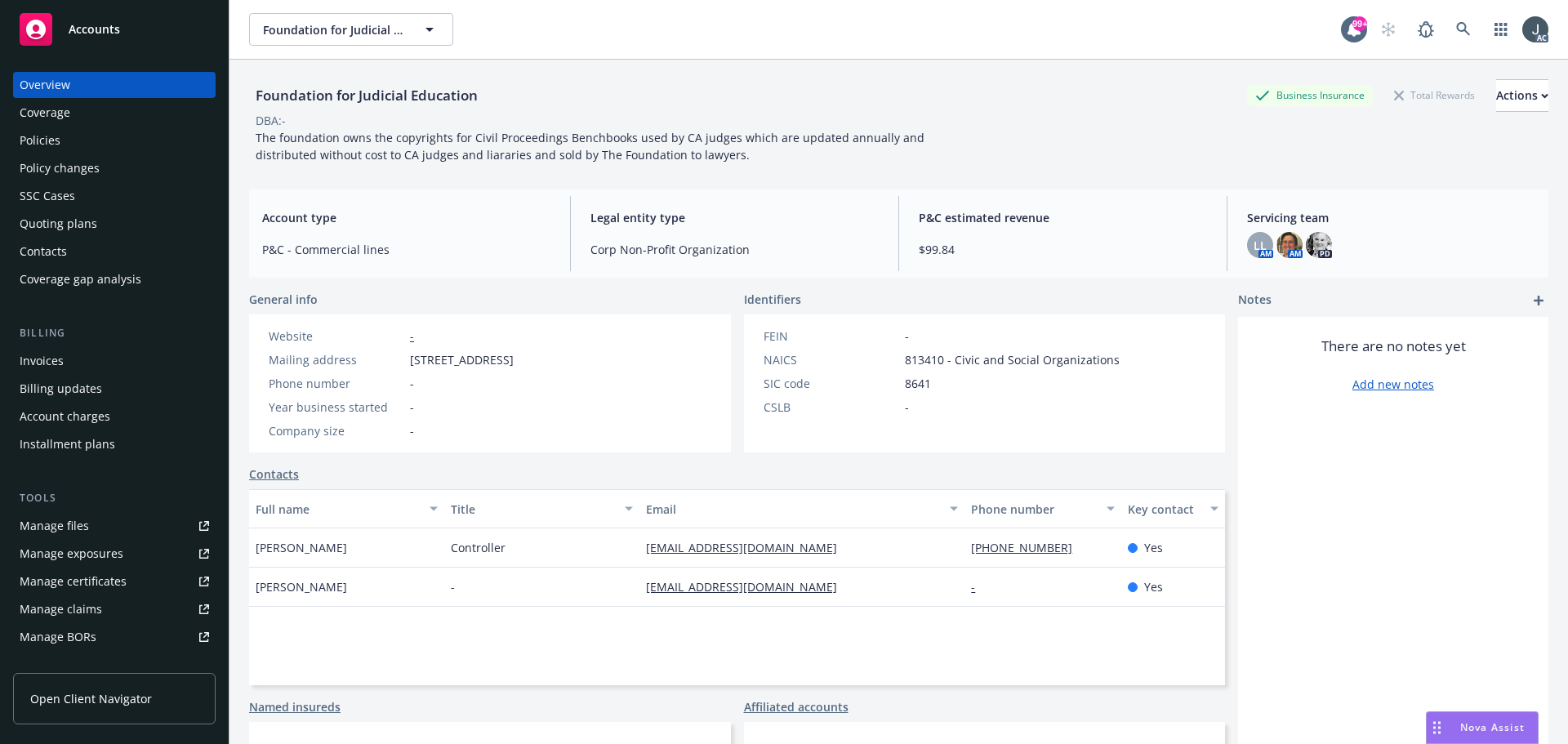
click at [57, 143] on div "Policies" at bounding box center [40, 140] width 41 height 26
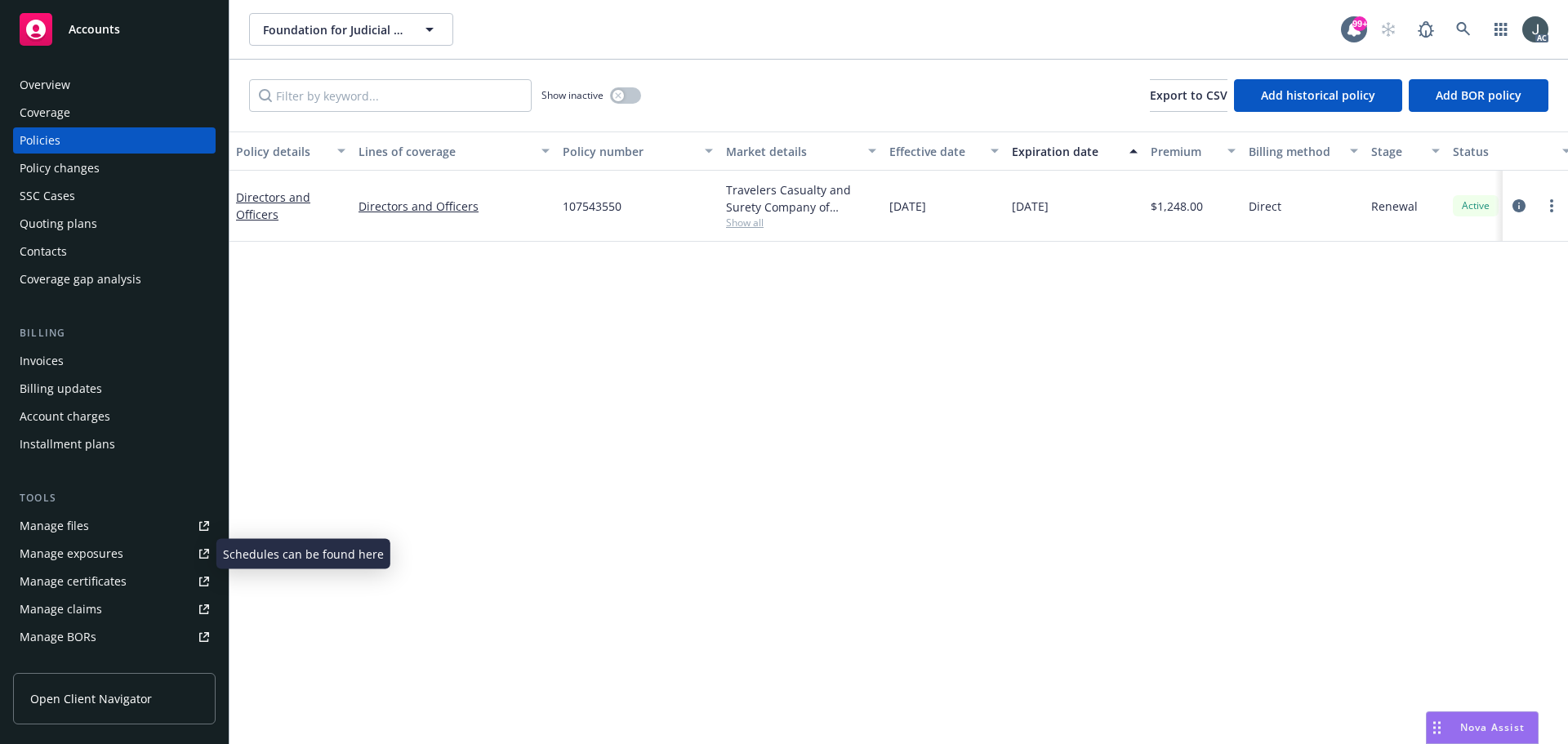
click at [100, 563] on div "Manage exposures" at bounding box center [72, 553] width 104 height 26
click at [91, 523] on link "Manage files" at bounding box center [114, 526] width 202 height 26
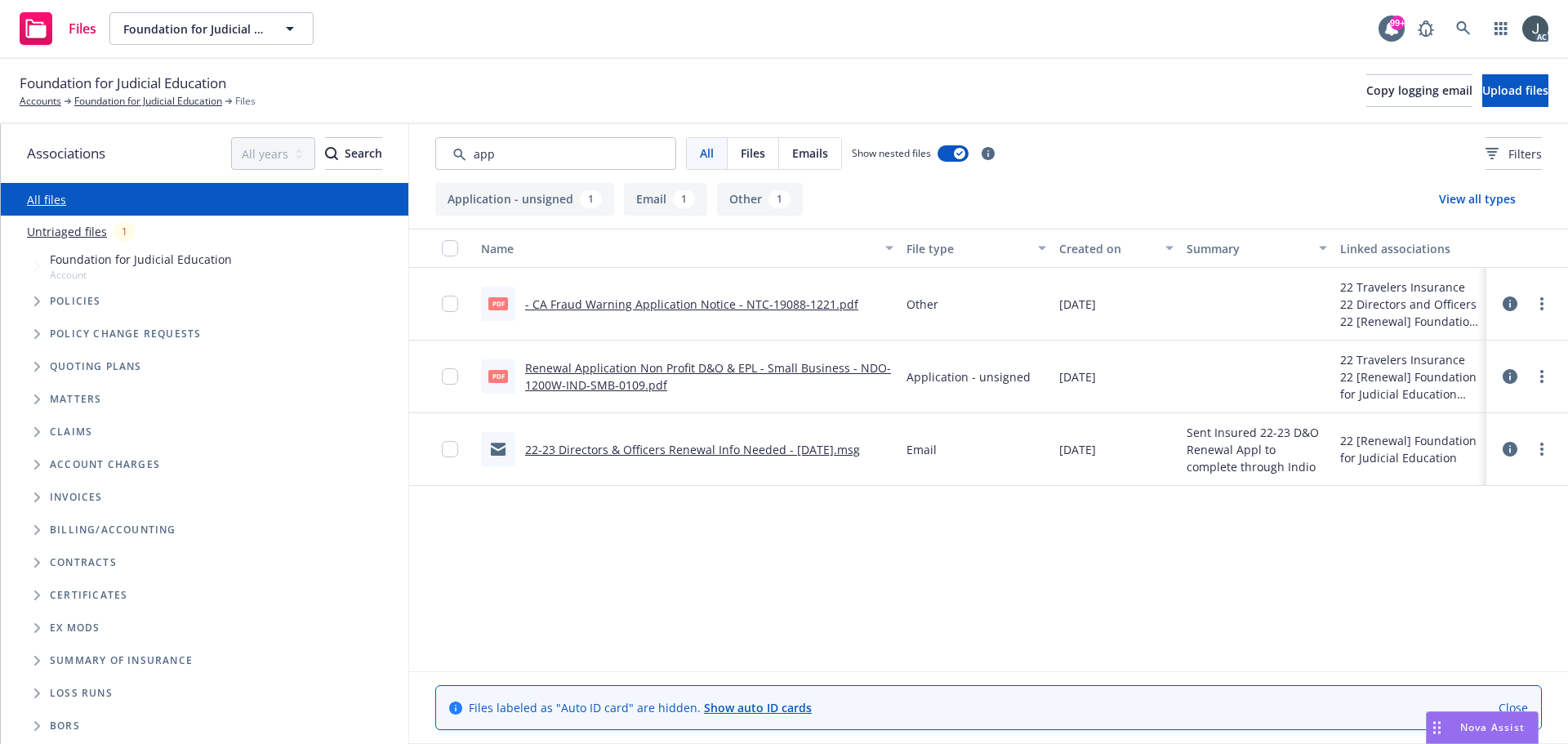
type input "app"
click at [759, 370] on link "Renewal Application Non Profit D&O & EPL - Small Business - NDO-1200W-IND-SMB-0…" at bounding box center [709, 377] width 366 height 32
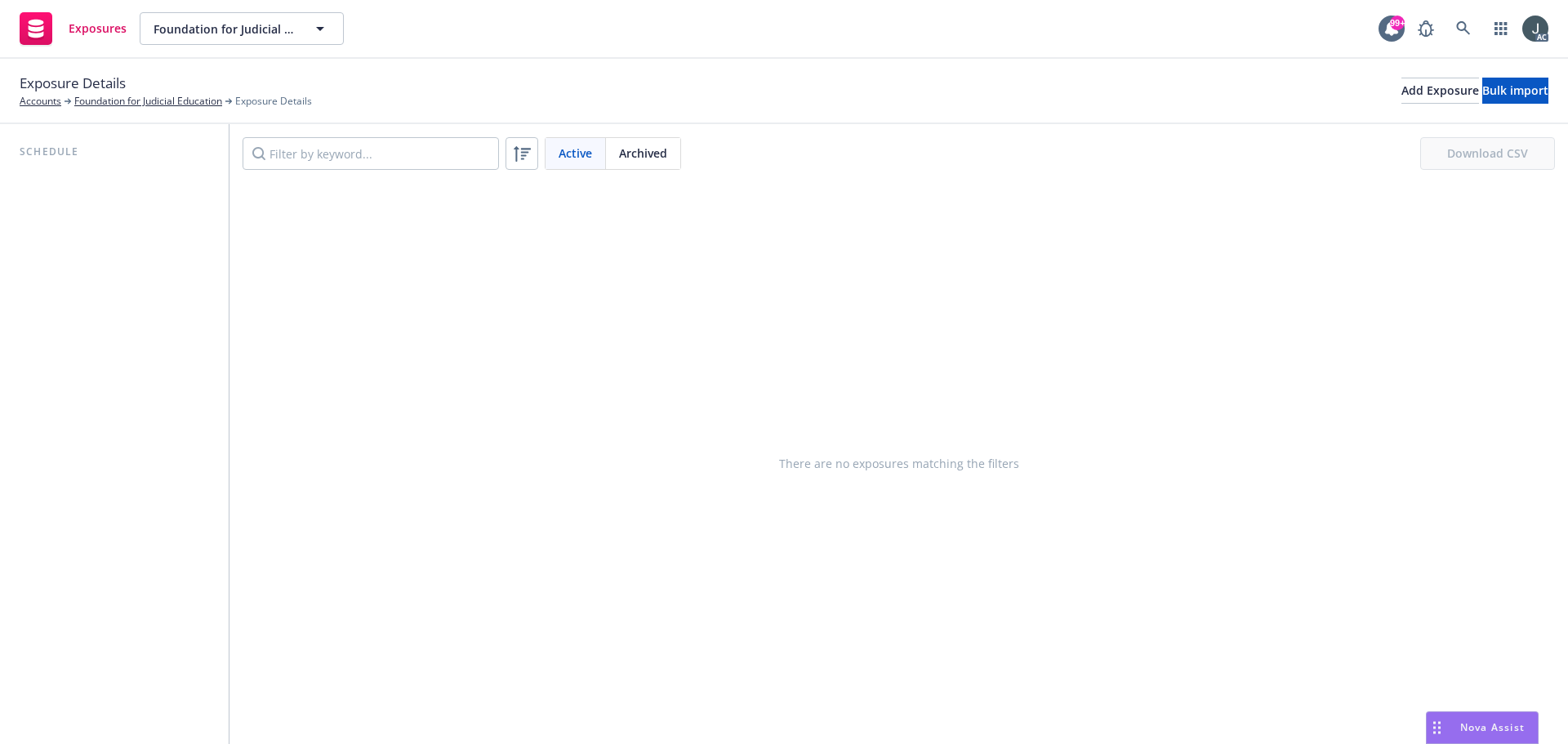
click at [646, 163] on div "Archived" at bounding box center [643, 154] width 74 height 31
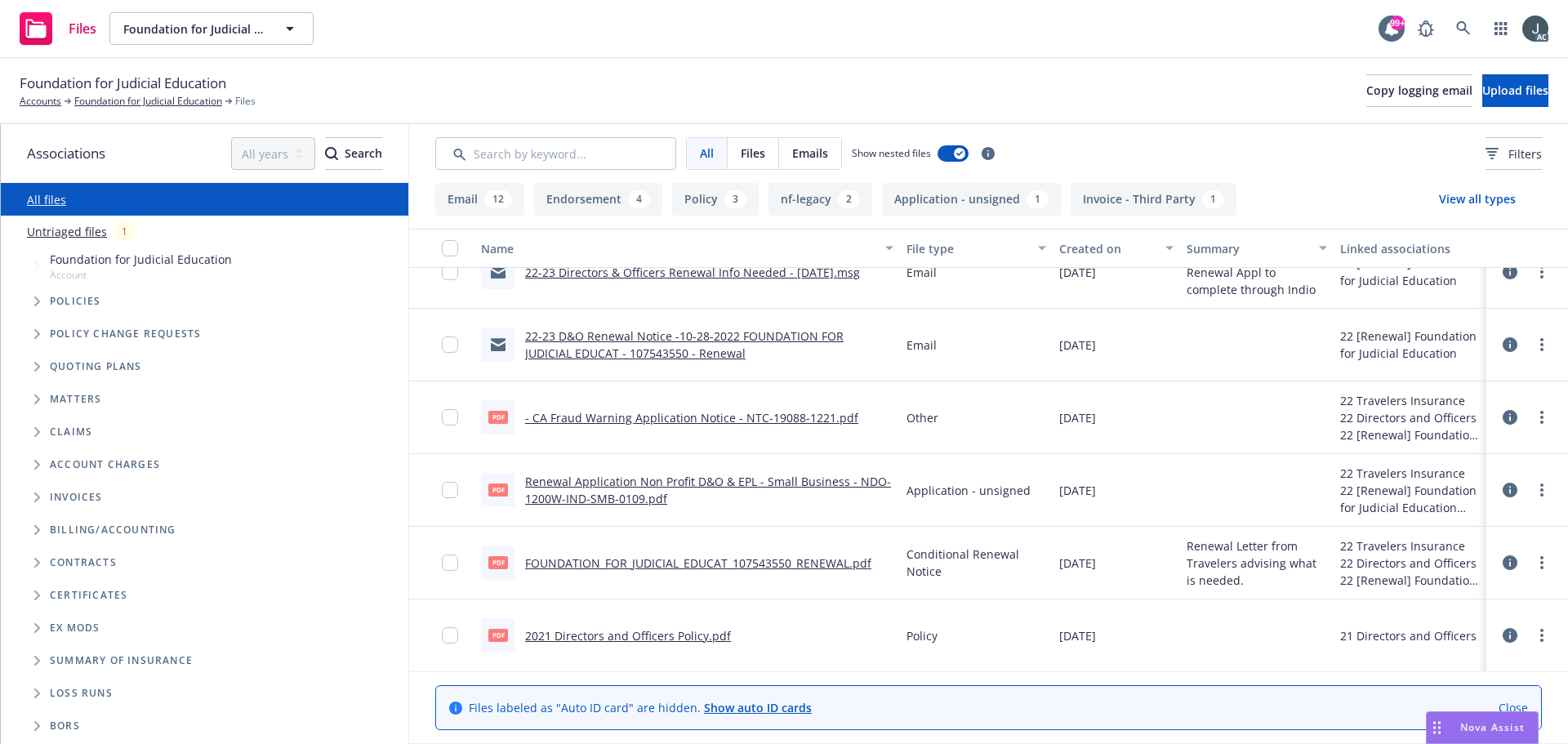
scroll to position [1542, 0]
